Goal: Book appointment/travel/reservation

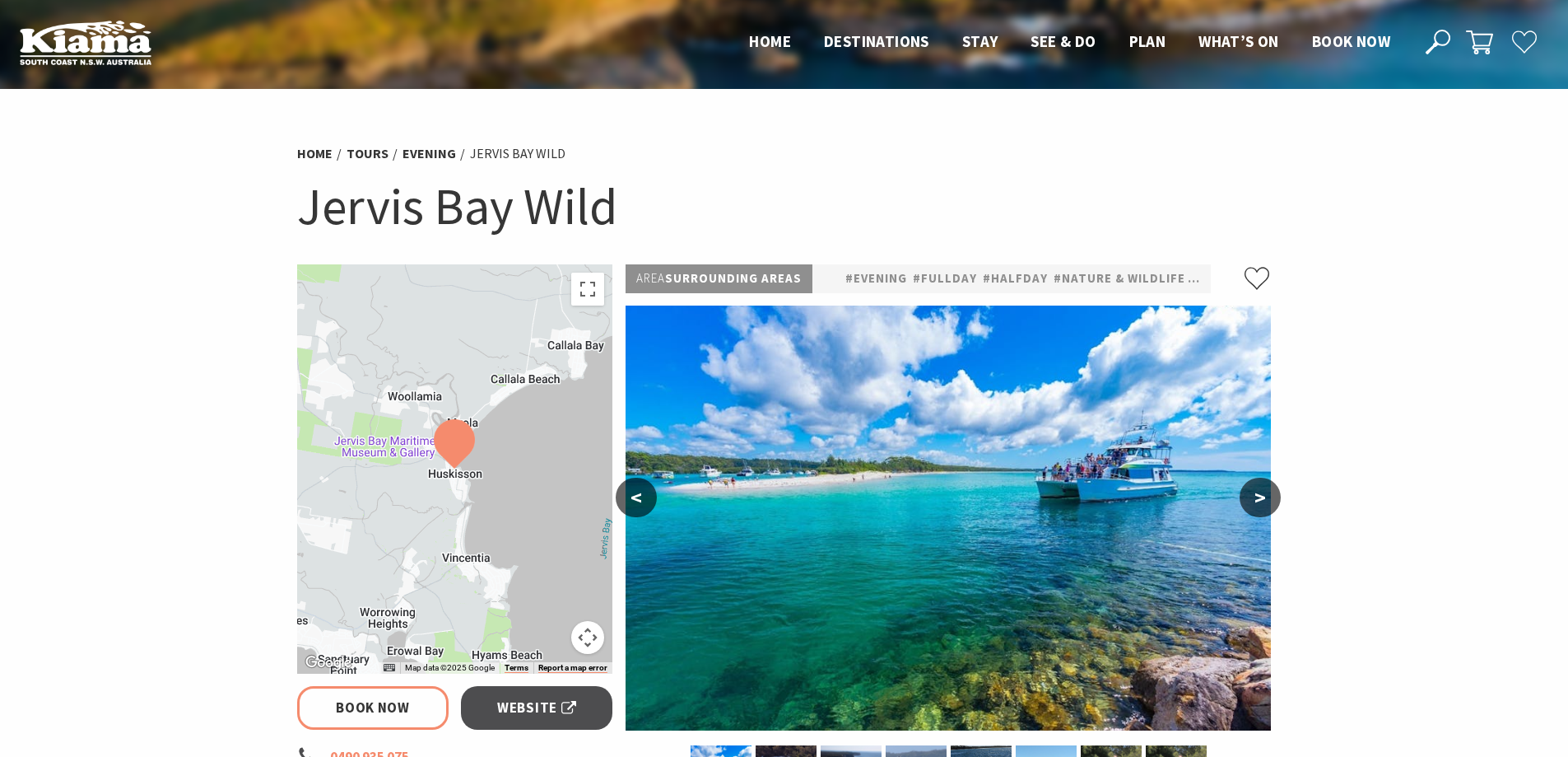
select select "3"
select select "2"
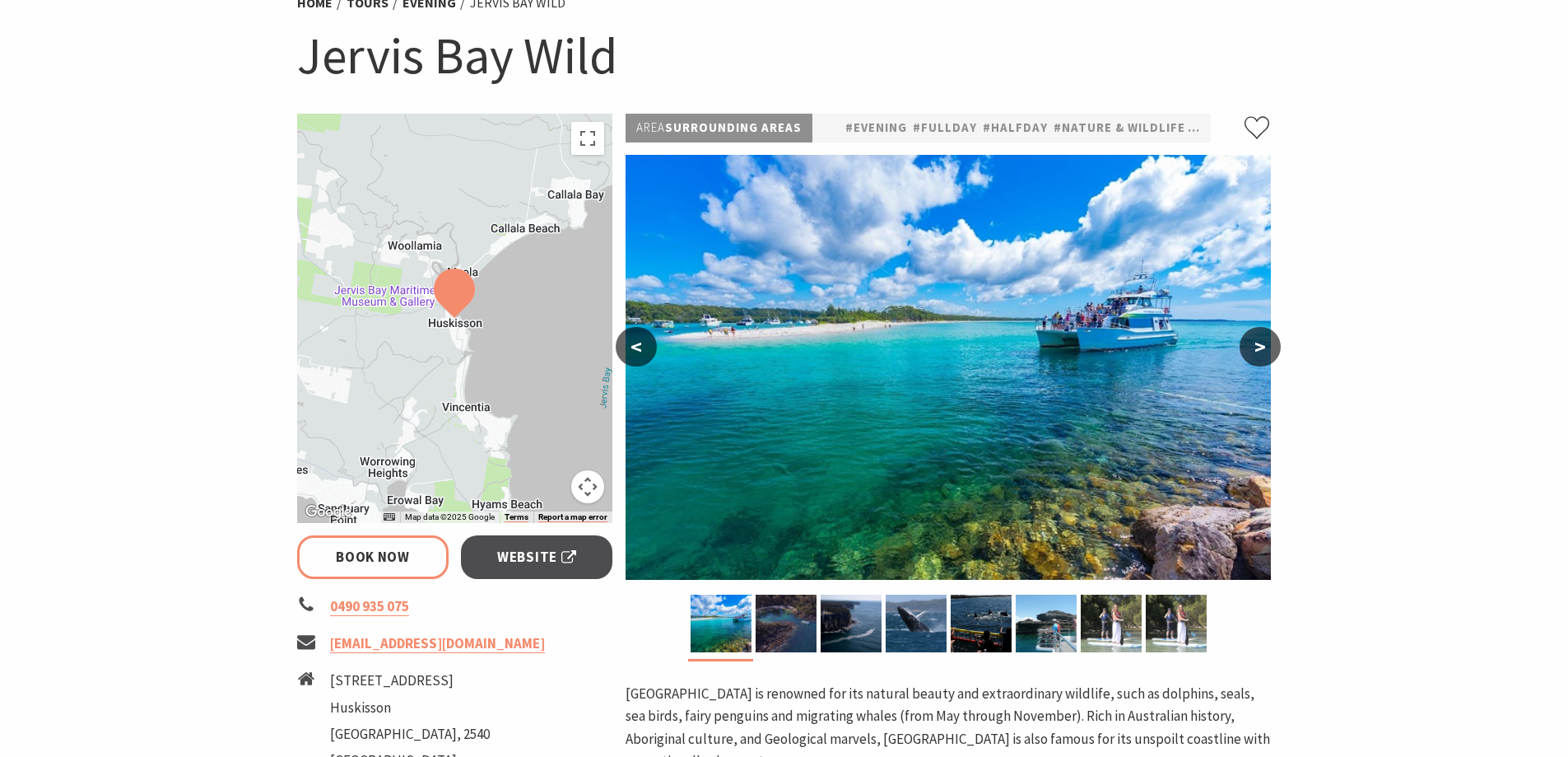
scroll to position [165, 0]
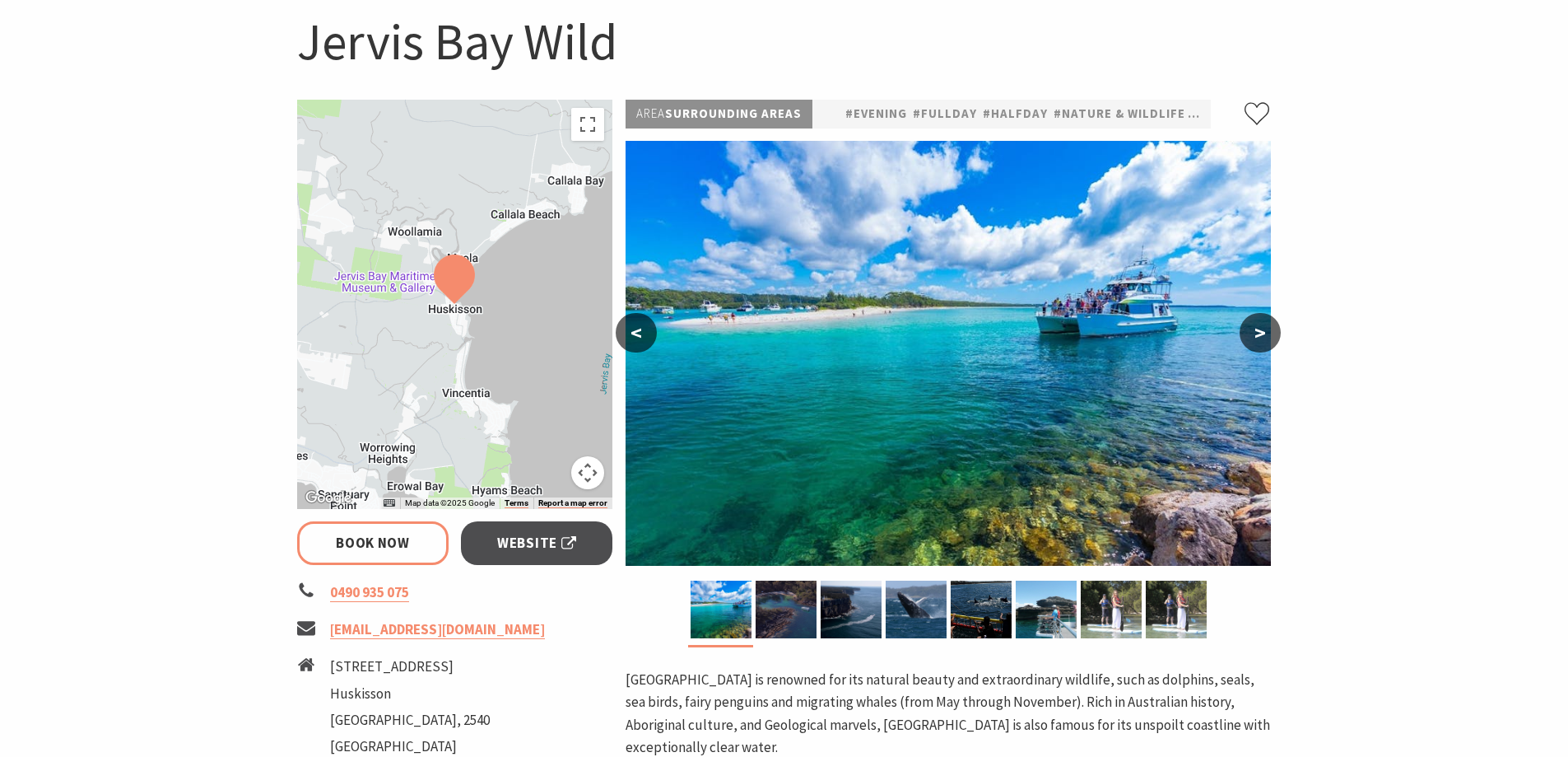
click at [1268, 336] on button ">" at bounding box center [1261, 332] width 41 height 39
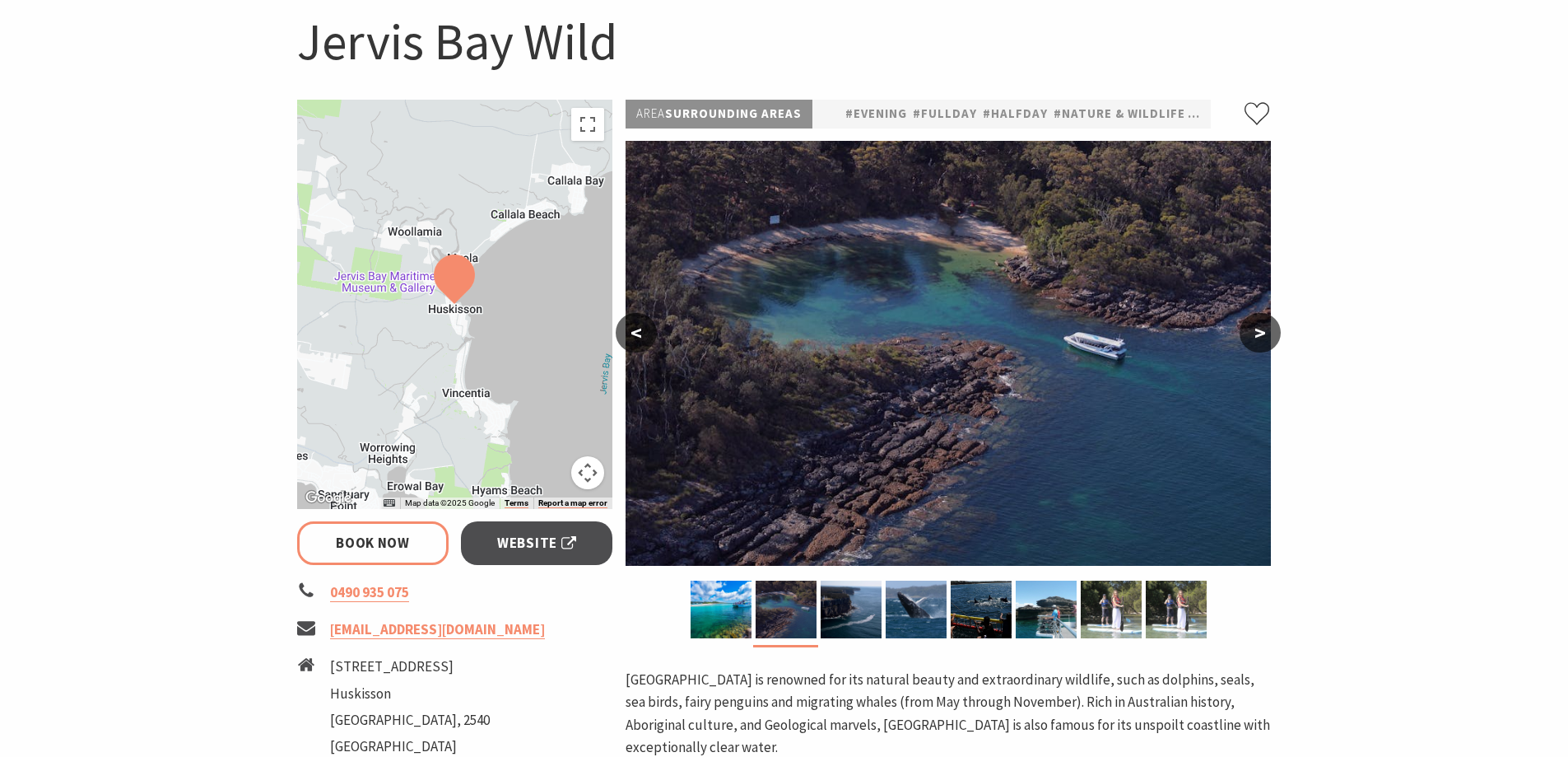
click at [1268, 336] on button ">" at bounding box center [1261, 332] width 41 height 39
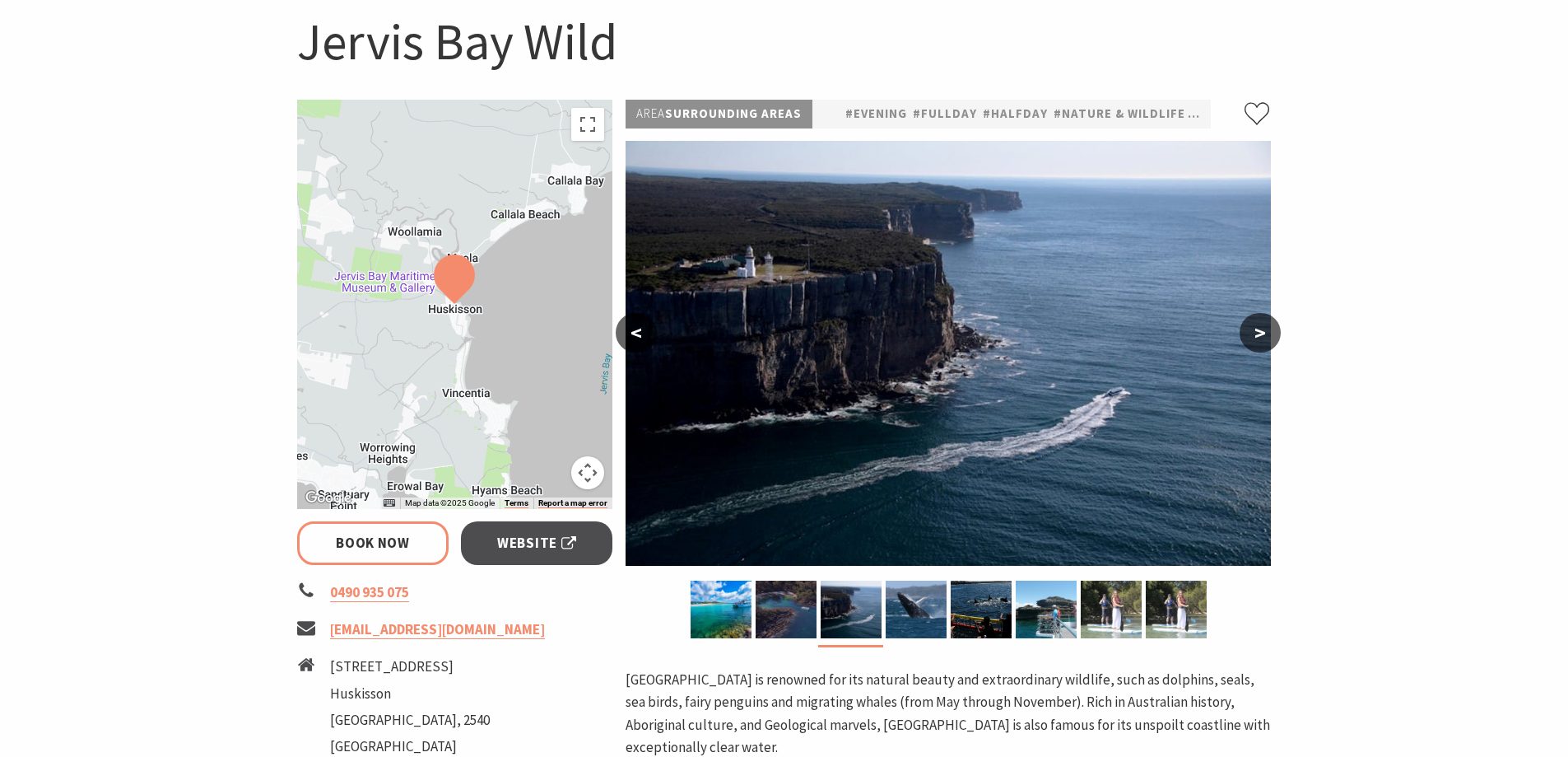
click at [1268, 336] on button ">" at bounding box center [1261, 332] width 41 height 39
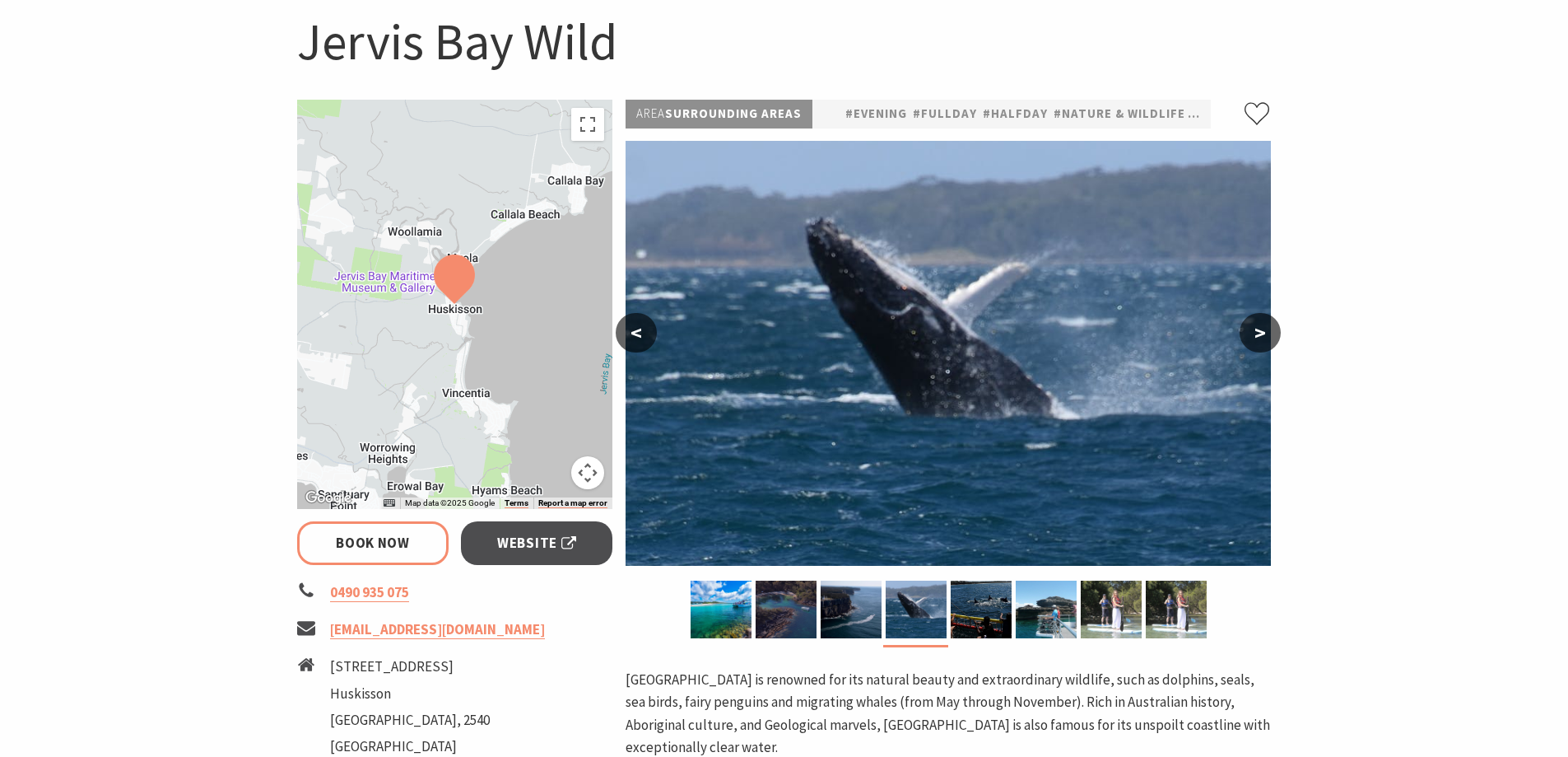
click at [1268, 336] on button ">" at bounding box center [1261, 332] width 41 height 39
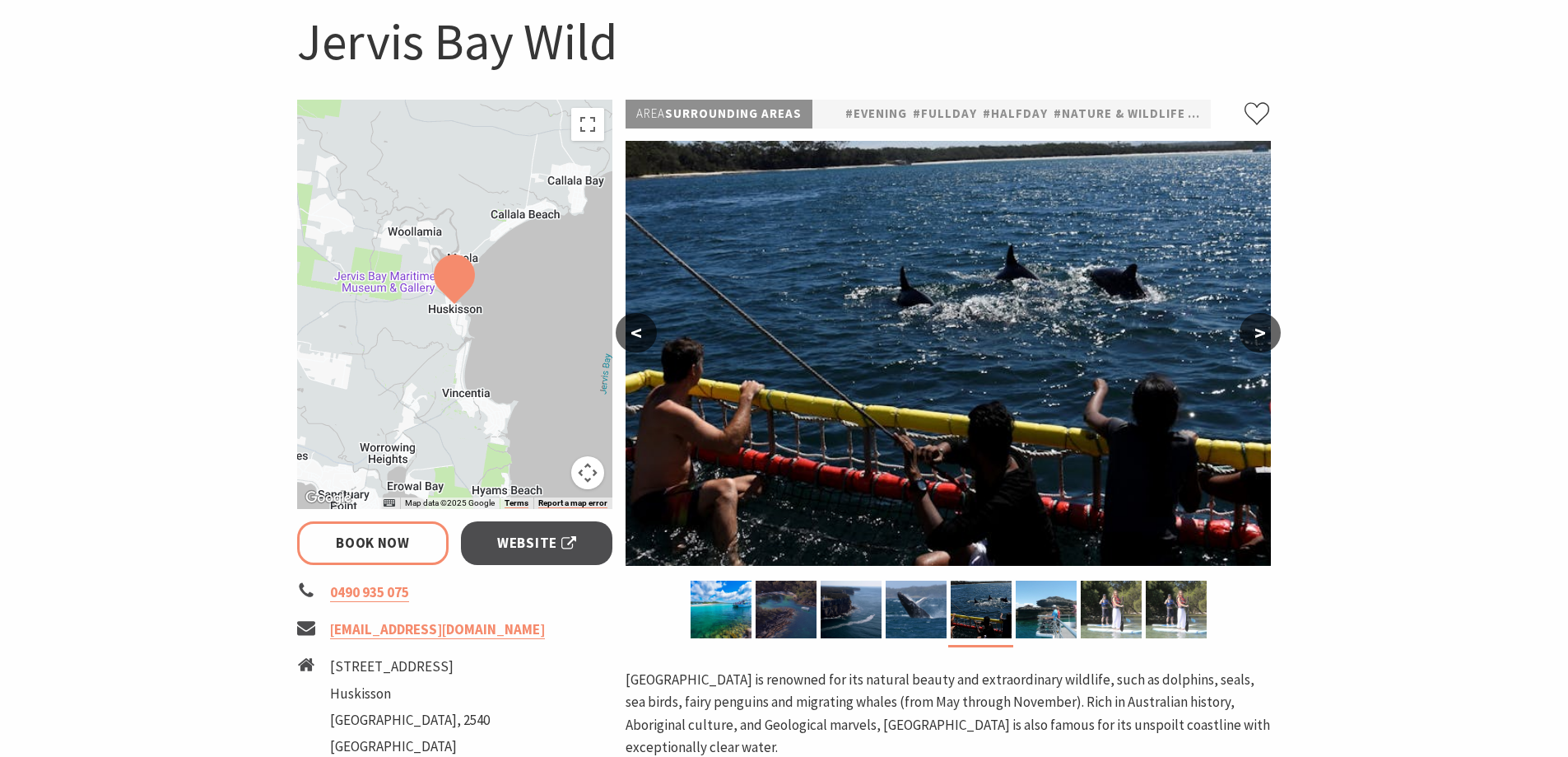
click at [1268, 336] on button ">" at bounding box center [1261, 332] width 41 height 39
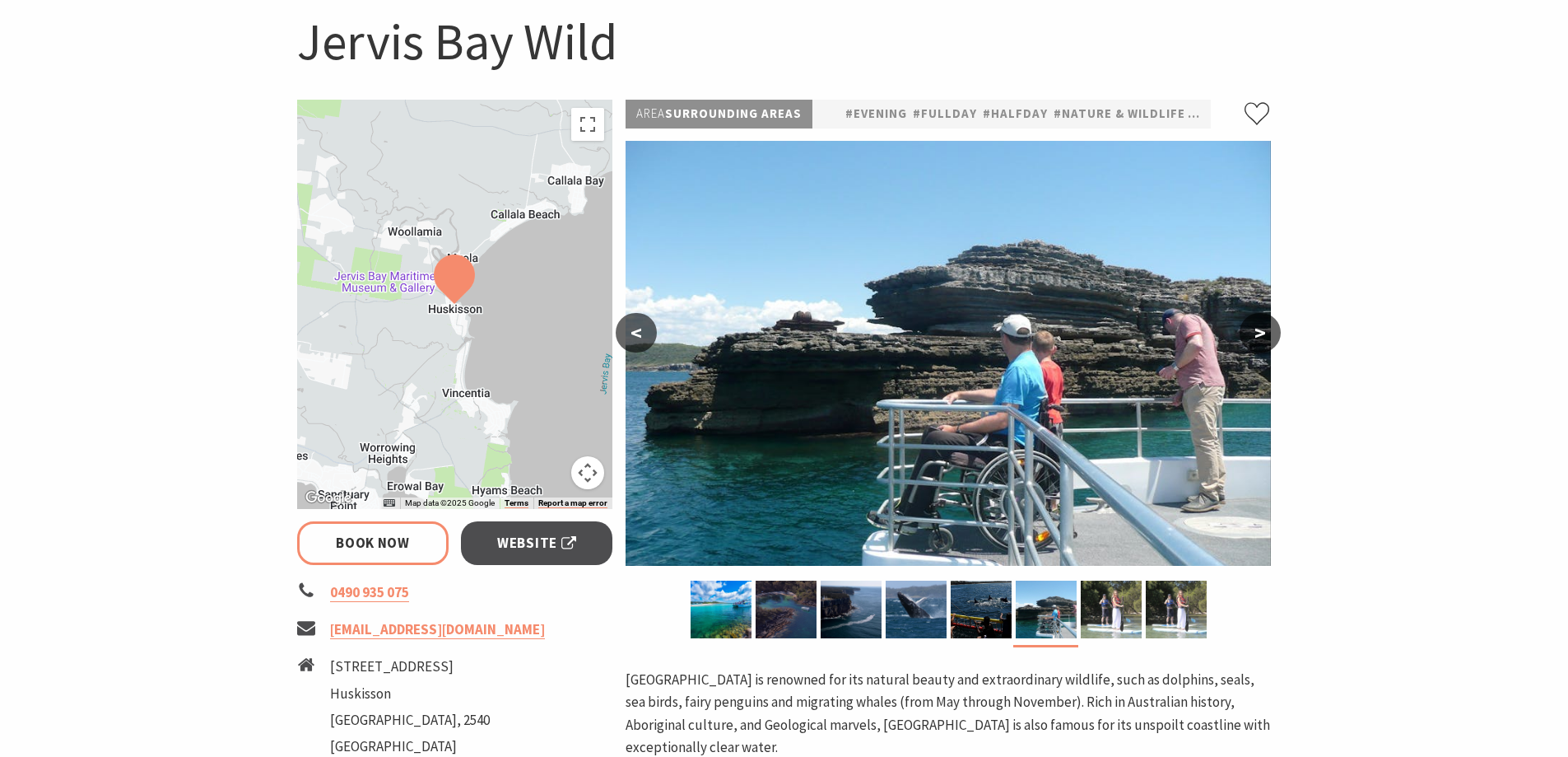
click at [1268, 336] on button ">" at bounding box center [1261, 332] width 41 height 39
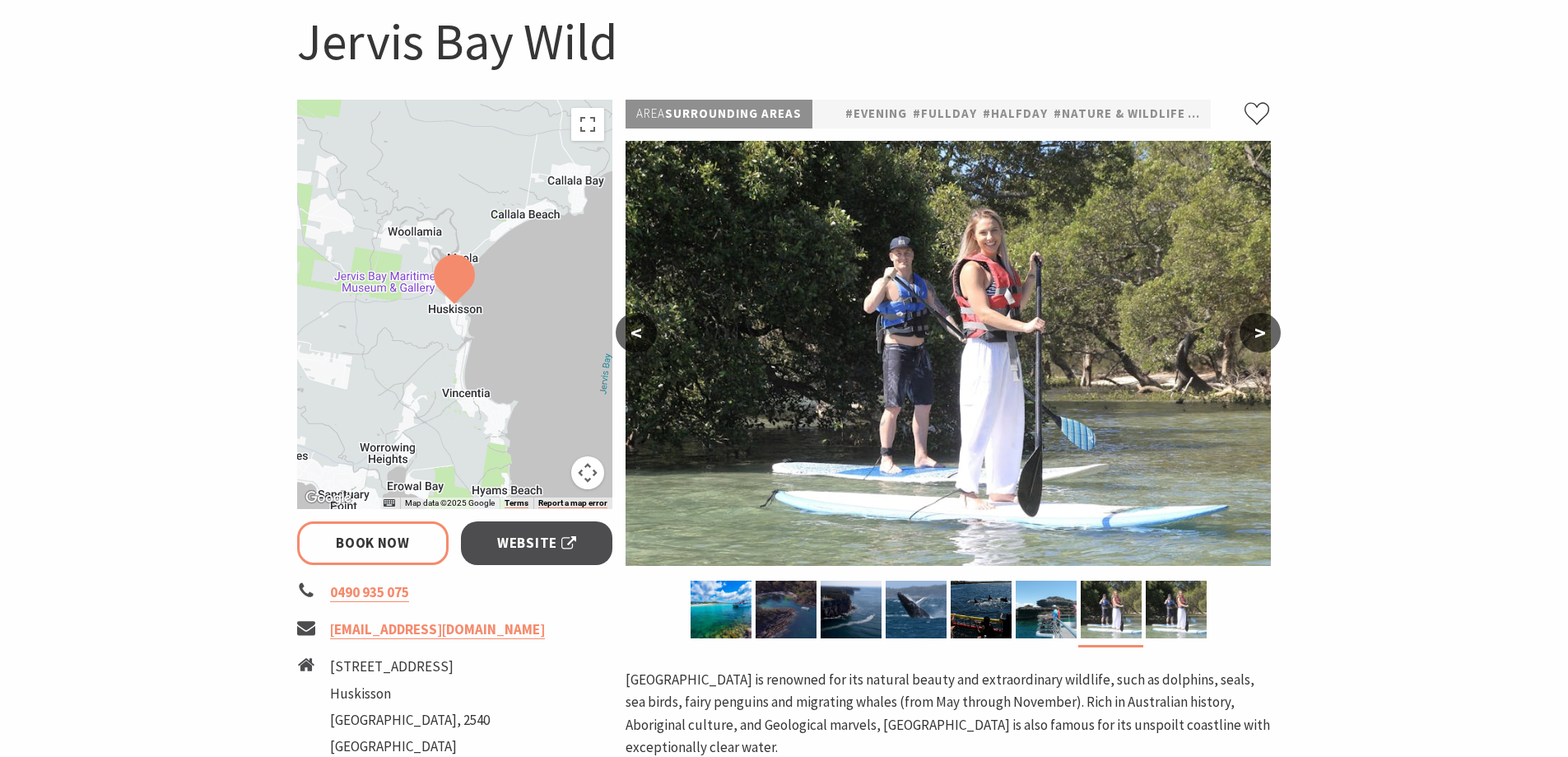
click at [1268, 336] on button ">" at bounding box center [1261, 332] width 41 height 39
